Goal: Task Accomplishment & Management: Use online tool/utility

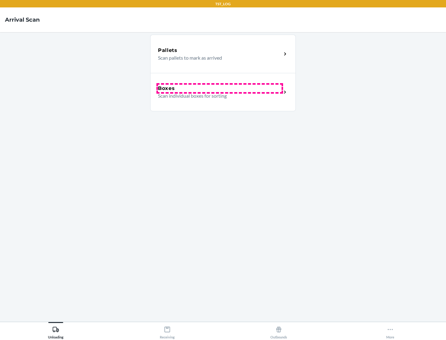
click at [219, 89] on div "Boxes" at bounding box center [220, 88] width 124 height 7
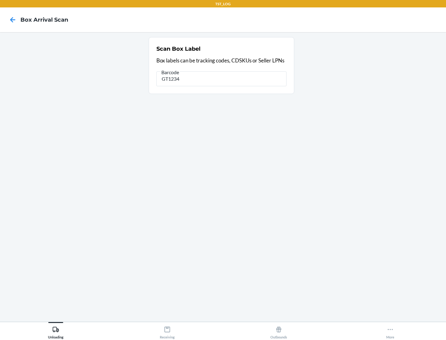
type input "GT1234"
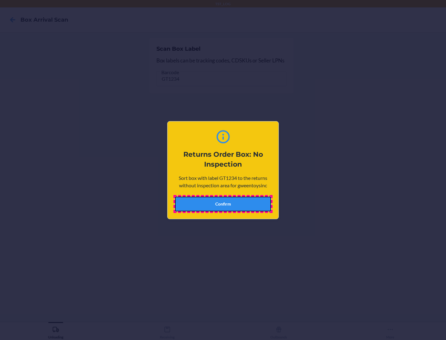
click at [223, 204] on button "Confirm" at bounding box center [223, 204] width 96 height 15
